Goal: Use online tool/utility: Utilize a website feature to perform a specific function

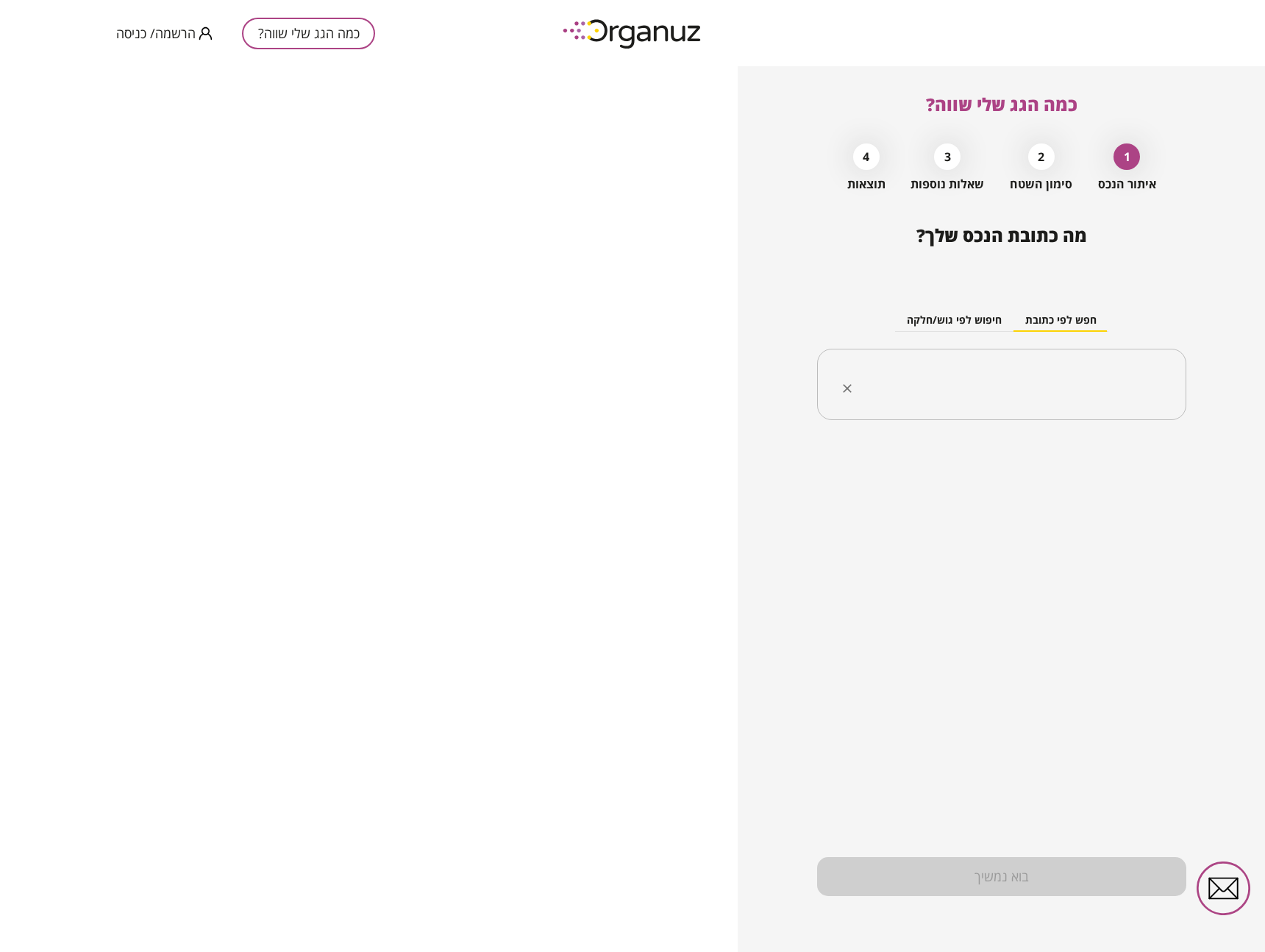
click at [1011, 371] on input "text" at bounding box center [1007, 385] width 323 height 37
click at [1063, 393] on input "text" at bounding box center [1007, 385] width 323 height 37
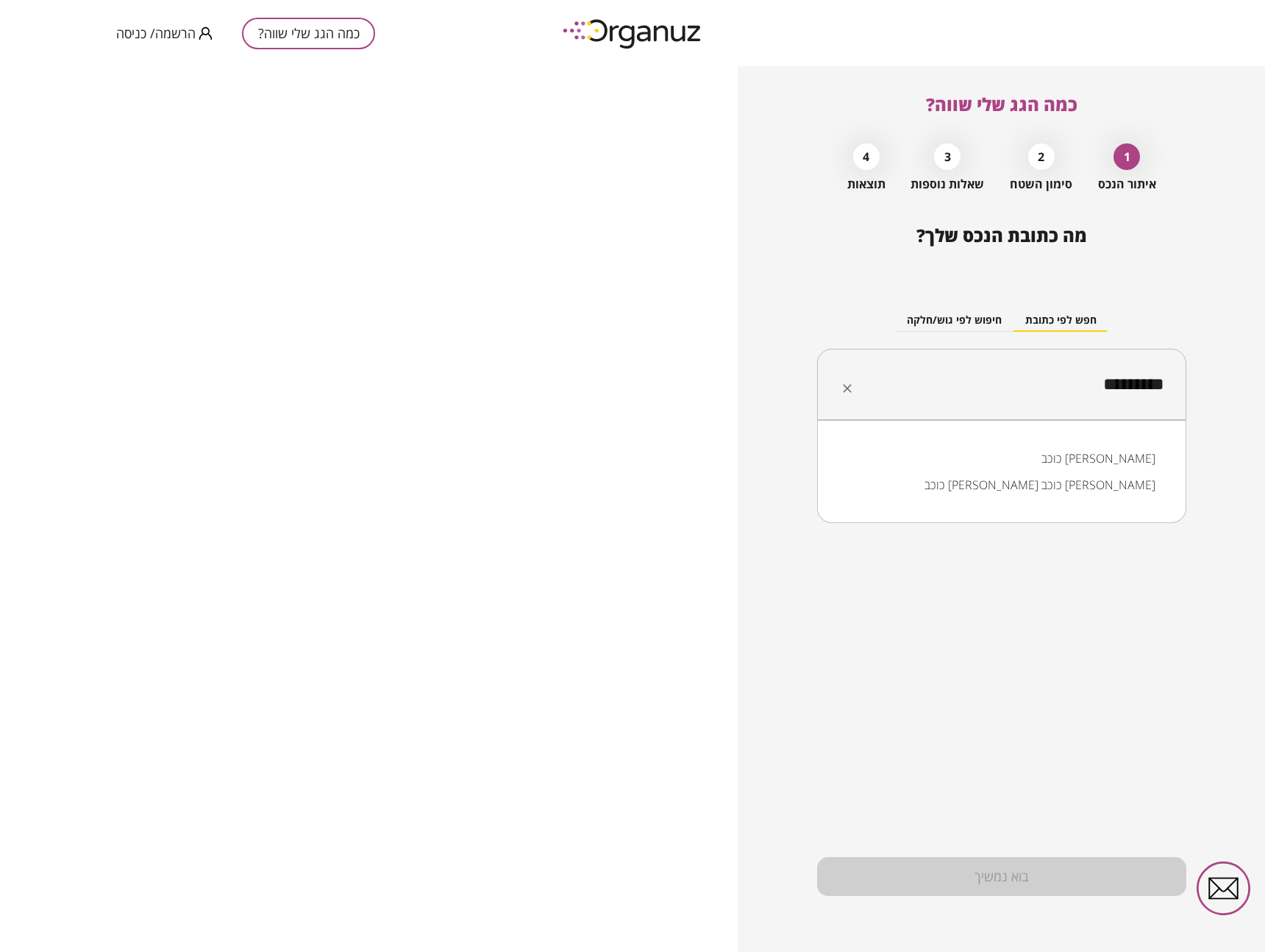
click at [1096, 463] on li "כוכב [PERSON_NAME]" at bounding box center [1001, 458] width 331 height 26
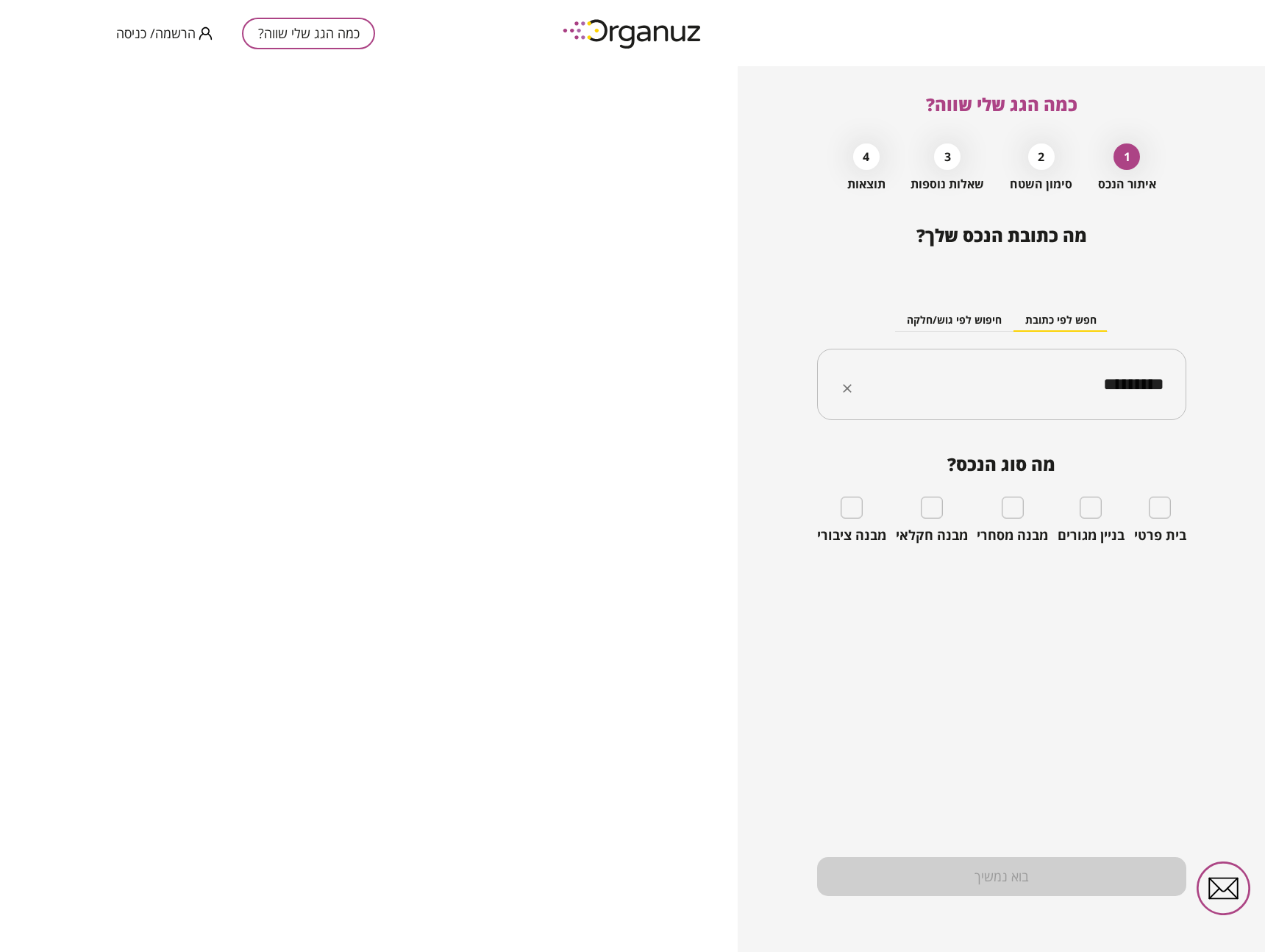
type input "*********"
click at [1171, 510] on div "בית פרטי" at bounding box center [1160, 520] width 52 height 47
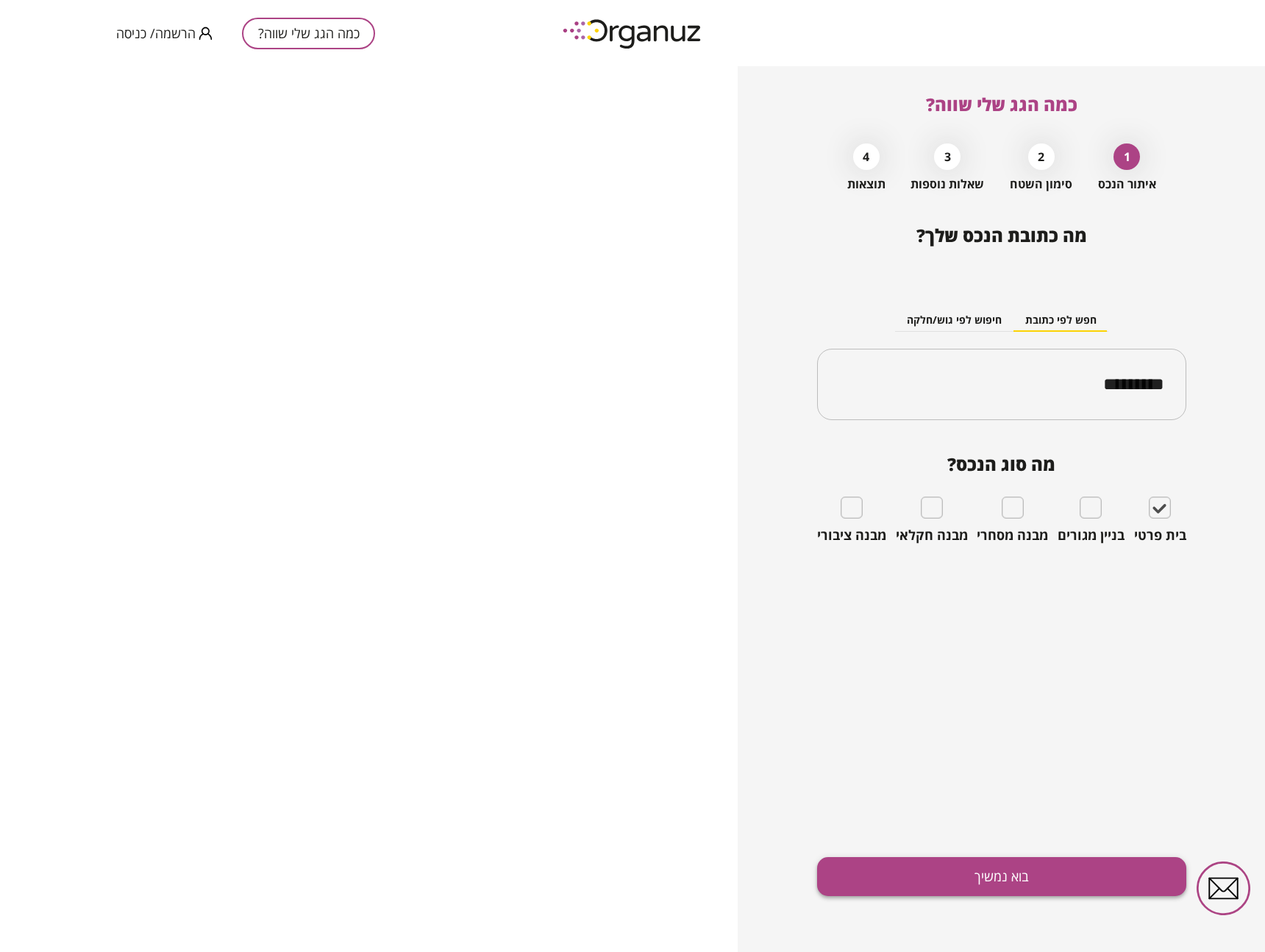
click at [995, 877] on button "בוא נמשיך" at bounding box center [1001, 876] width 369 height 39
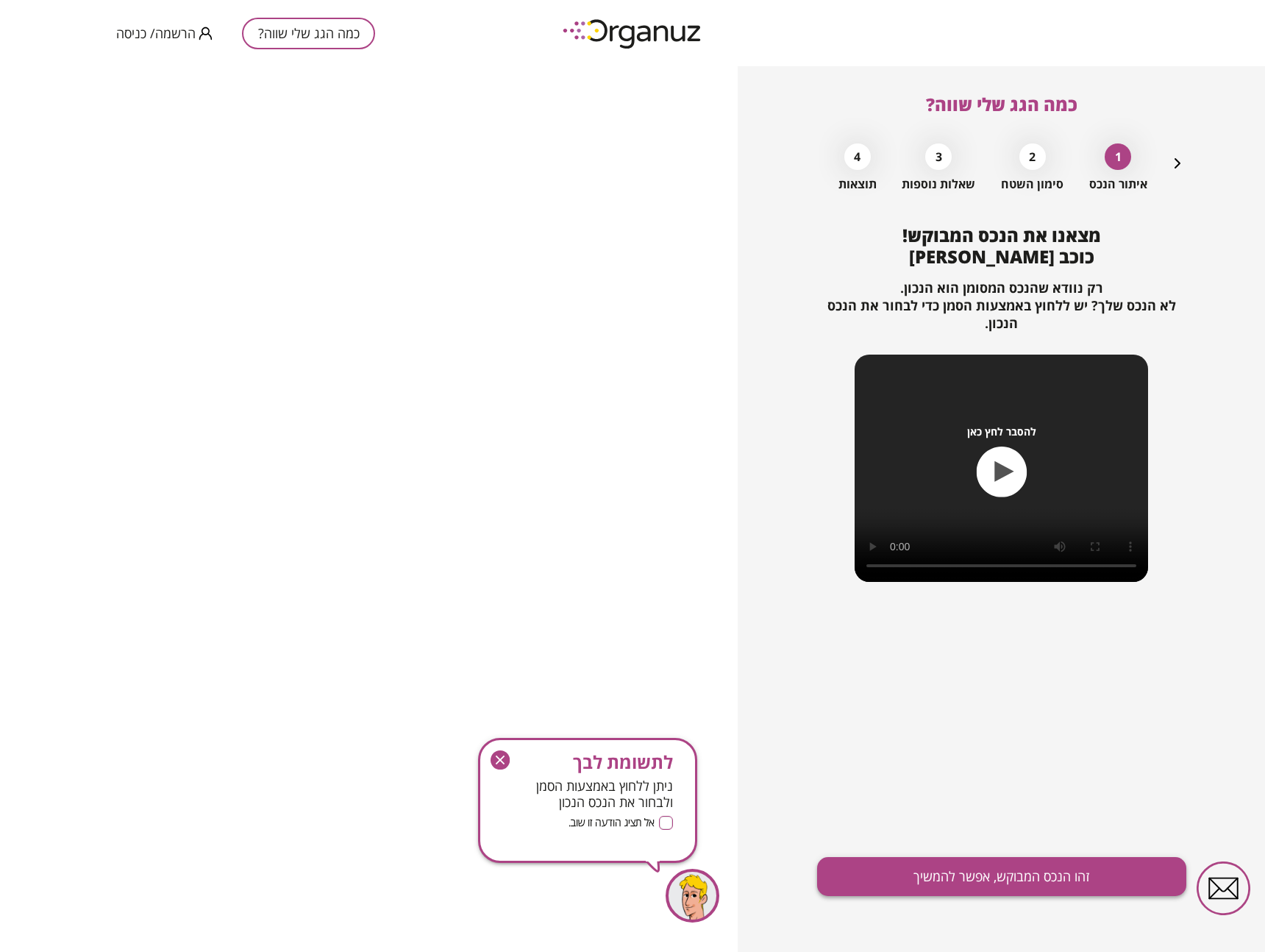
click at [1026, 876] on button "זהו הנכס המבוקש, אפשר להמשיך" at bounding box center [1001, 876] width 369 height 39
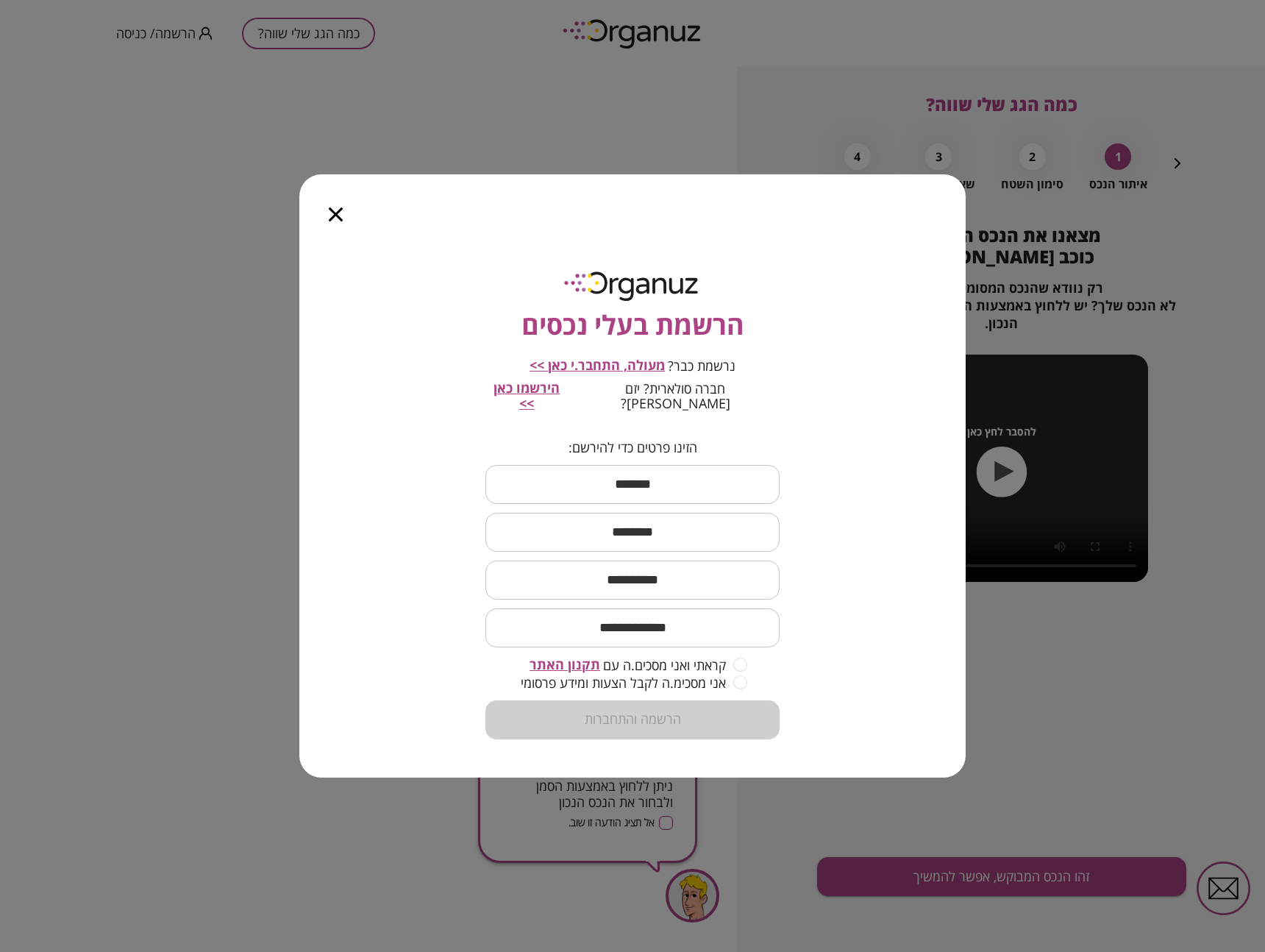
click at [336, 219] on icon "button" at bounding box center [336, 215] width 14 height 14
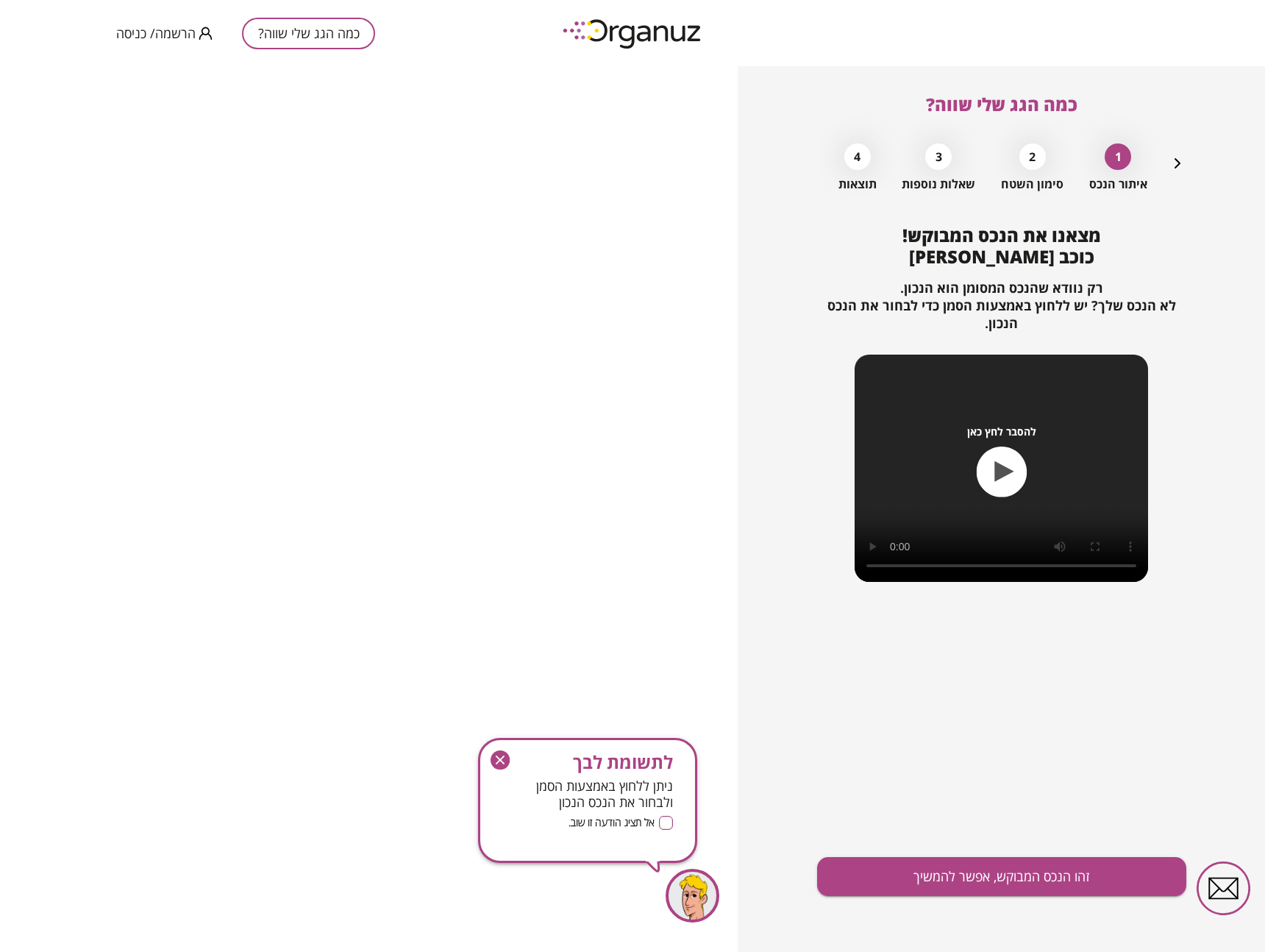
click at [678, 35] on img at bounding box center [633, 33] width 162 height 41
